Goal: Task Accomplishment & Management: Complete application form

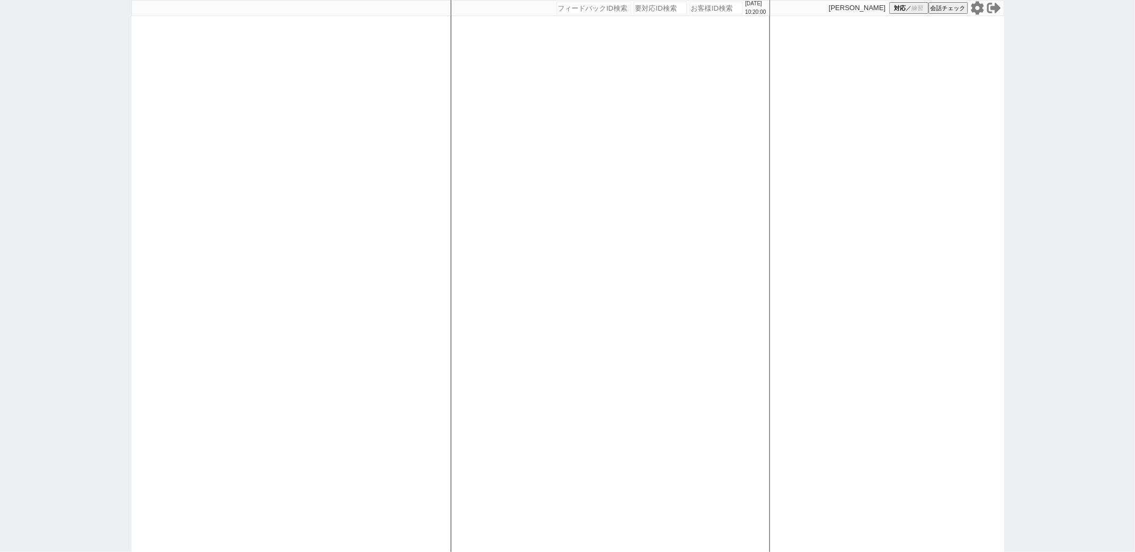
click at [648, 231] on div "[DATE] 10:20:00 候補物件を追加してしてください 紹介した物件一覧 他社物件を追加する 空室確認ページに追加・削除 紹介した物件一覧 他社物件を…" at bounding box center [610, 276] width 319 height 552
paste input "614759"
type input "614759"
select select "1"
select select "2"
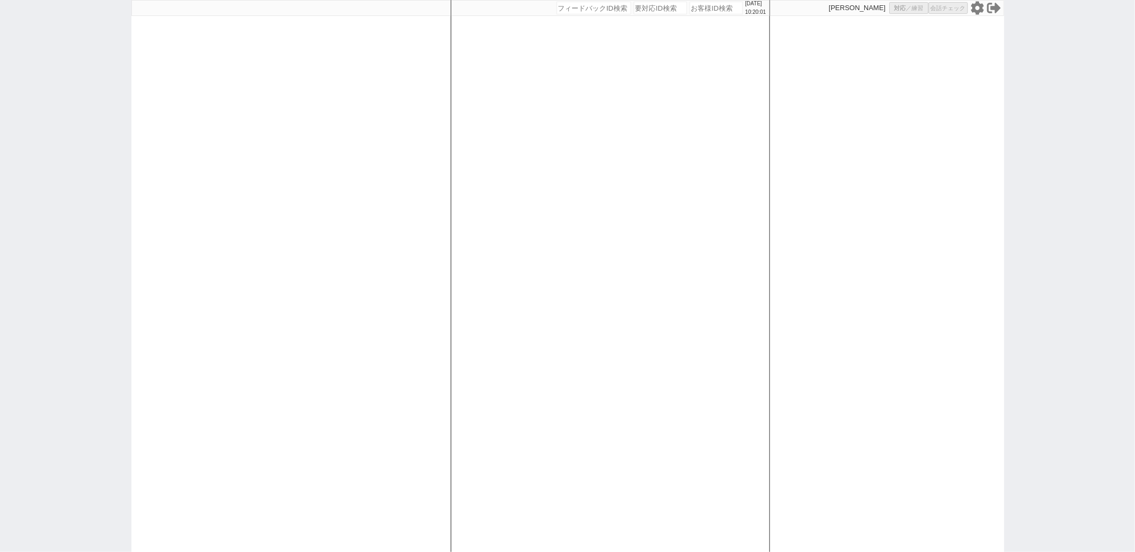
select select
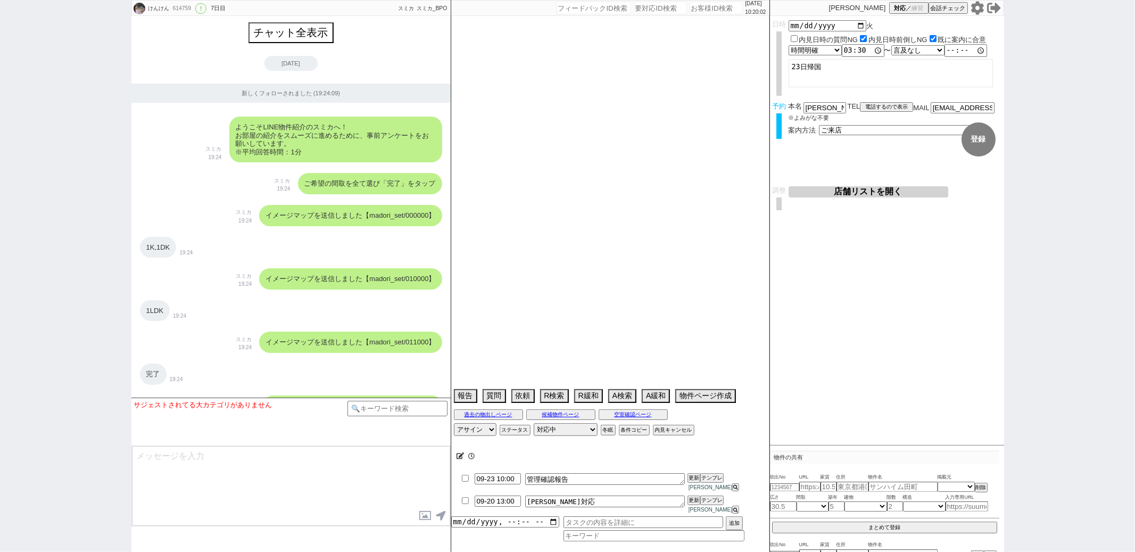
type textarea "@当日調整のみ可"
select select "[DATE]"
select select "9"
select select "29"
select select "0"
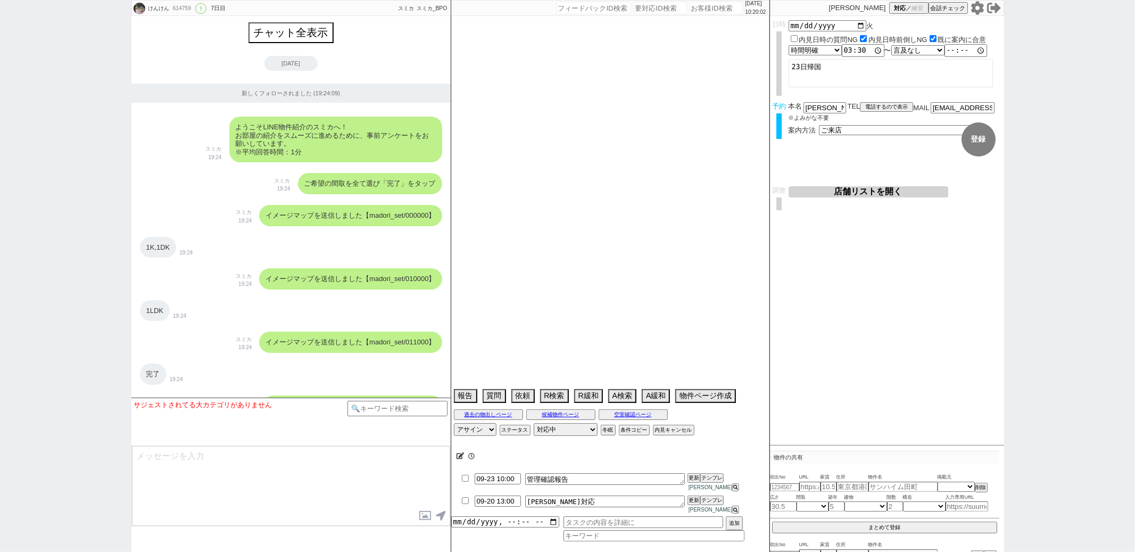
select select "50"
select select "[DATE]"
select select "62"
select select "[DATE]"
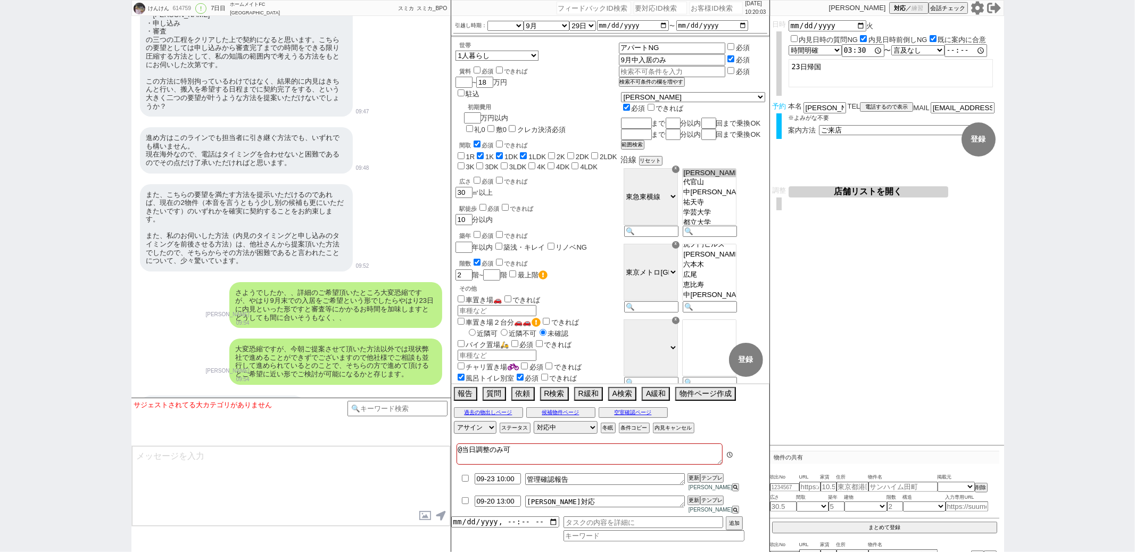
scroll to position [178, 0]
click at [493, 504] on input "09-20 13:00" at bounding box center [498, 499] width 46 height 9
click at [690, 504] on button "更新" at bounding box center [693, 500] width 11 height 7
click at [692, 482] on button "更新" at bounding box center [693, 477] width 11 height 7
click at [503, 504] on input "09-21 13:00" at bounding box center [498, 499] width 46 height 9
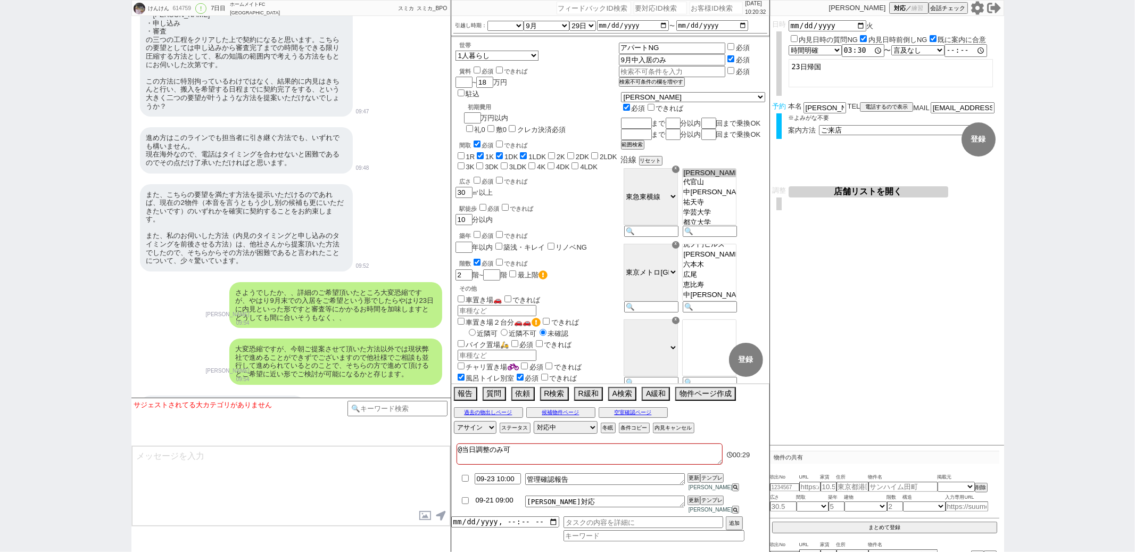
type input "09-21 09:00"
click at [693, 504] on button "更新" at bounding box center [693, 500] width 11 height 7
click at [694, 482] on button "更新" at bounding box center [693, 477] width 11 height 7
